Goal: Task Accomplishment & Management: Manage account settings

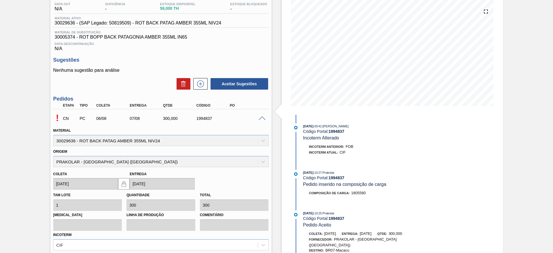
scroll to position [123, 0]
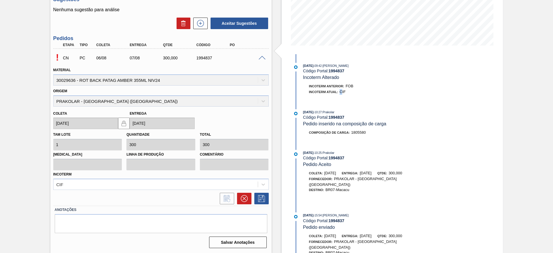
click at [341, 95] on div "Incoterm Anterior: FOB Incoterm Atual: CIF" at bounding box center [366, 90] width 148 height 14
click at [128, 183] on div "CIF" at bounding box center [160, 183] width 215 height 11
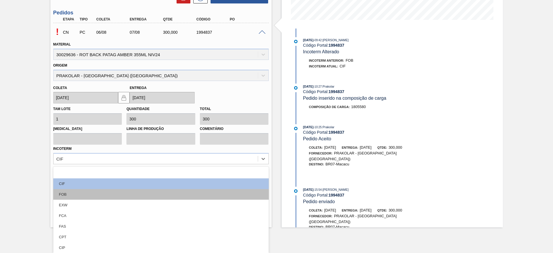
click at [103, 191] on div "FOB" at bounding box center [160, 194] width 215 height 11
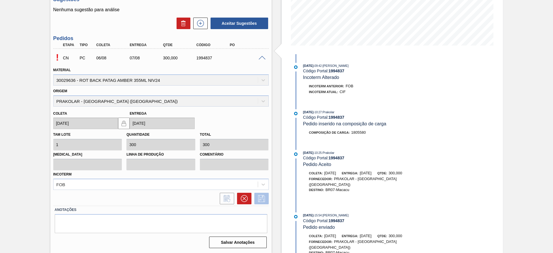
click at [261, 197] on icon at bounding box center [261, 198] width 9 height 7
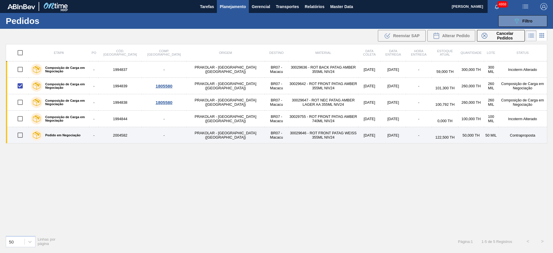
click at [142, 134] on td "-" at bounding box center [164, 135] width 44 height 16
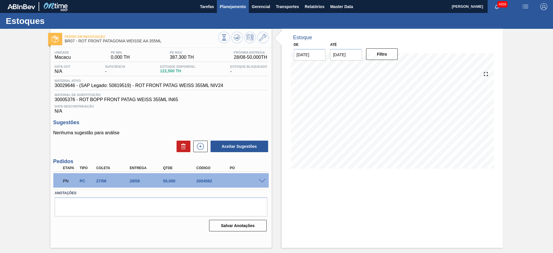
click at [239, 7] on span "Planejamento" at bounding box center [233, 6] width 26 height 7
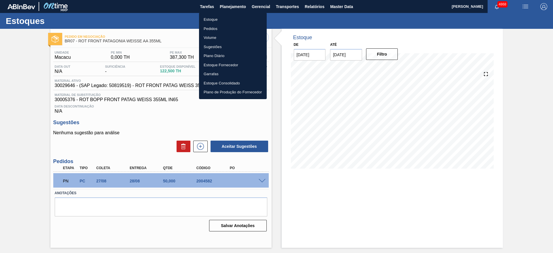
click at [224, 28] on li "Pedidos" at bounding box center [233, 28] width 68 height 9
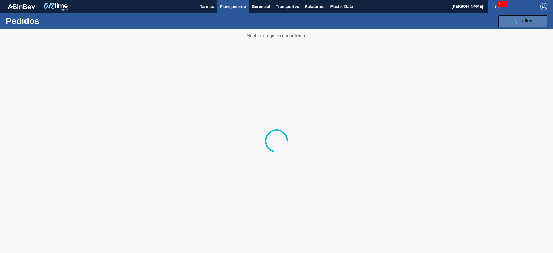
click at [527, 20] on span "Filtro" at bounding box center [527, 21] width 10 height 5
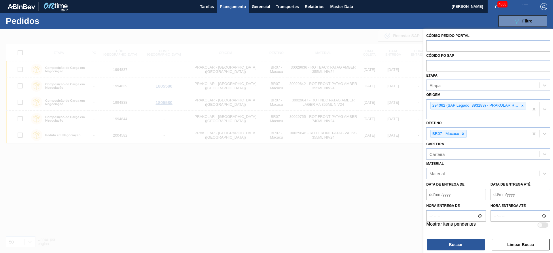
click at [307, 196] on div at bounding box center [276, 155] width 553 height 253
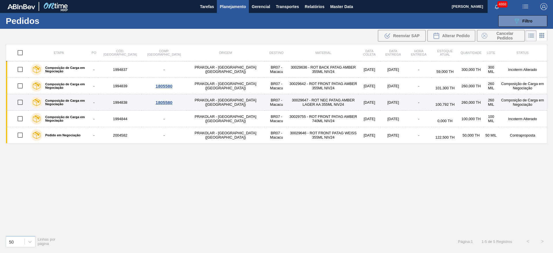
click at [153, 104] on div "1805580" at bounding box center [164, 102] width 43 height 5
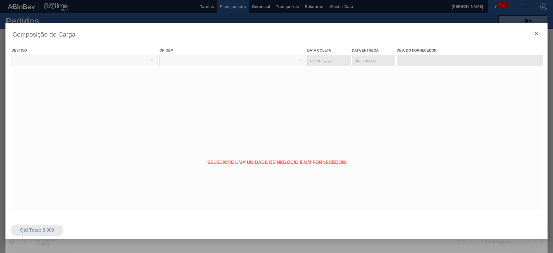
type coleta "07/08/2025"
type entrega "12/08/2025"
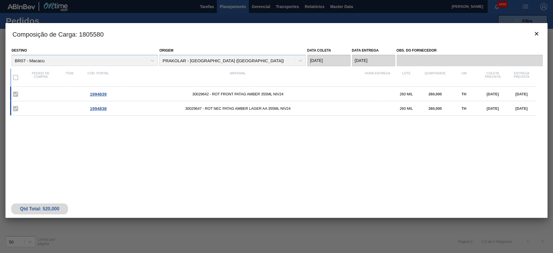
click at [104, 108] on span "1994838" at bounding box center [98, 108] width 17 height 5
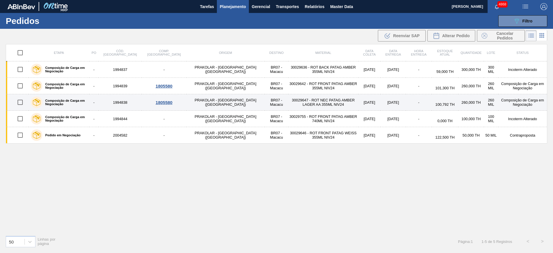
click at [152, 102] on div "1805580" at bounding box center [164, 102] width 43 height 5
click at [145, 104] on div "1805580" at bounding box center [164, 102] width 43 height 5
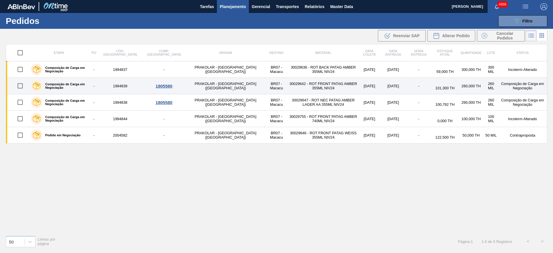
click at [148, 86] on div "1805580" at bounding box center [164, 85] width 43 height 5
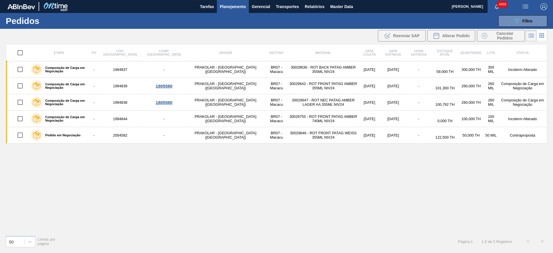
click at [176, 197] on div "Etapa PO Cód. Pedido Comp. Carga Origem Destino Material Data coleta Data entre…" at bounding box center [276, 137] width 541 height 187
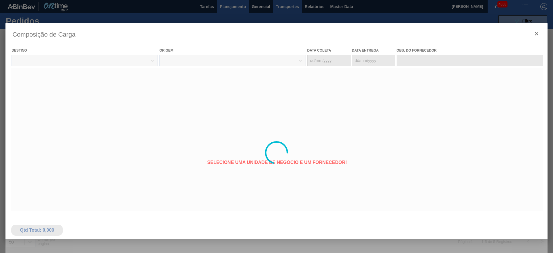
type coleta "07/08/2025"
type entrega "12/08/2025"
